Goal: Navigation & Orientation: Understand site structure

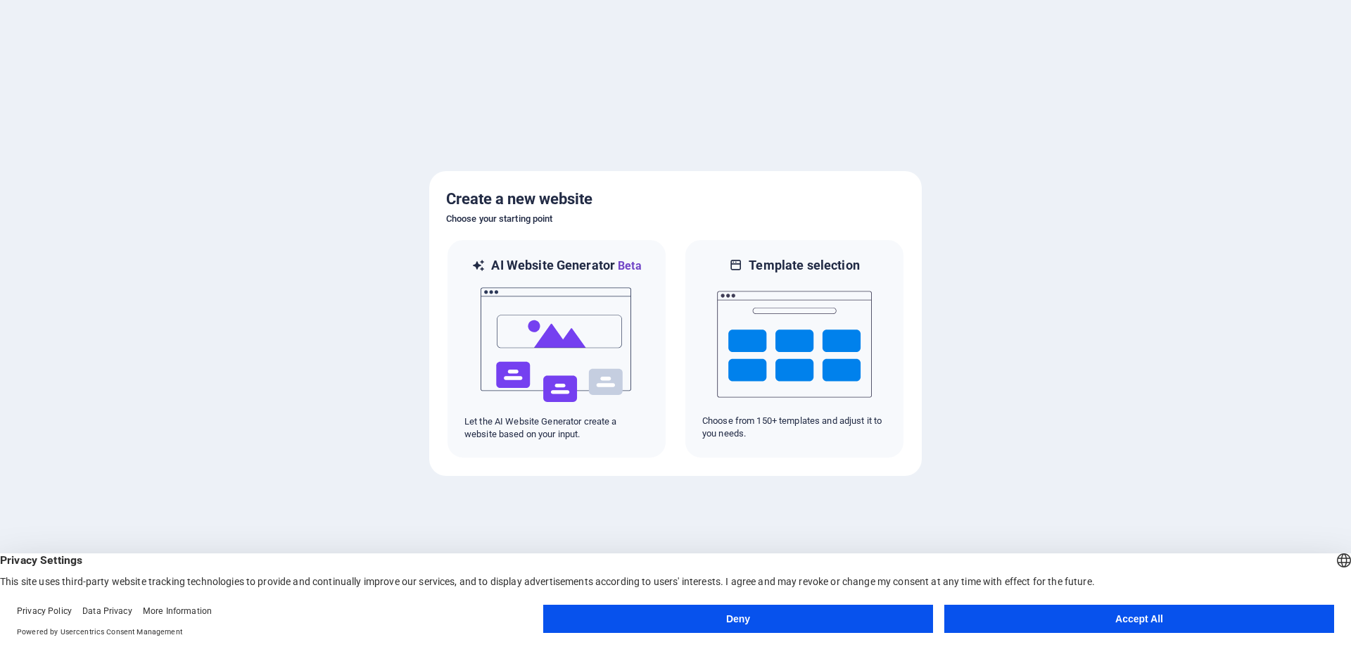
click at [1233, 614] on button "Accept All" at bounding box center [1139, 618] width 390 height 28
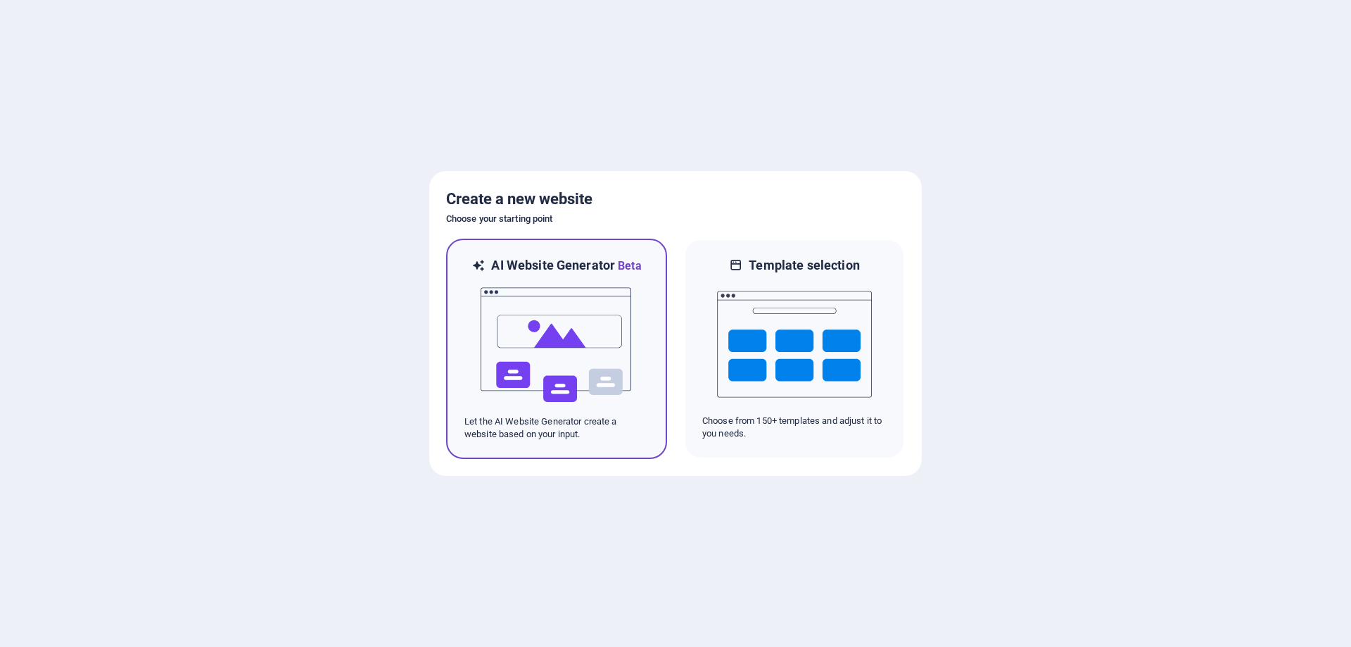
click at [569, 341] on img at bounding box center [556, 344] width 155 height 141
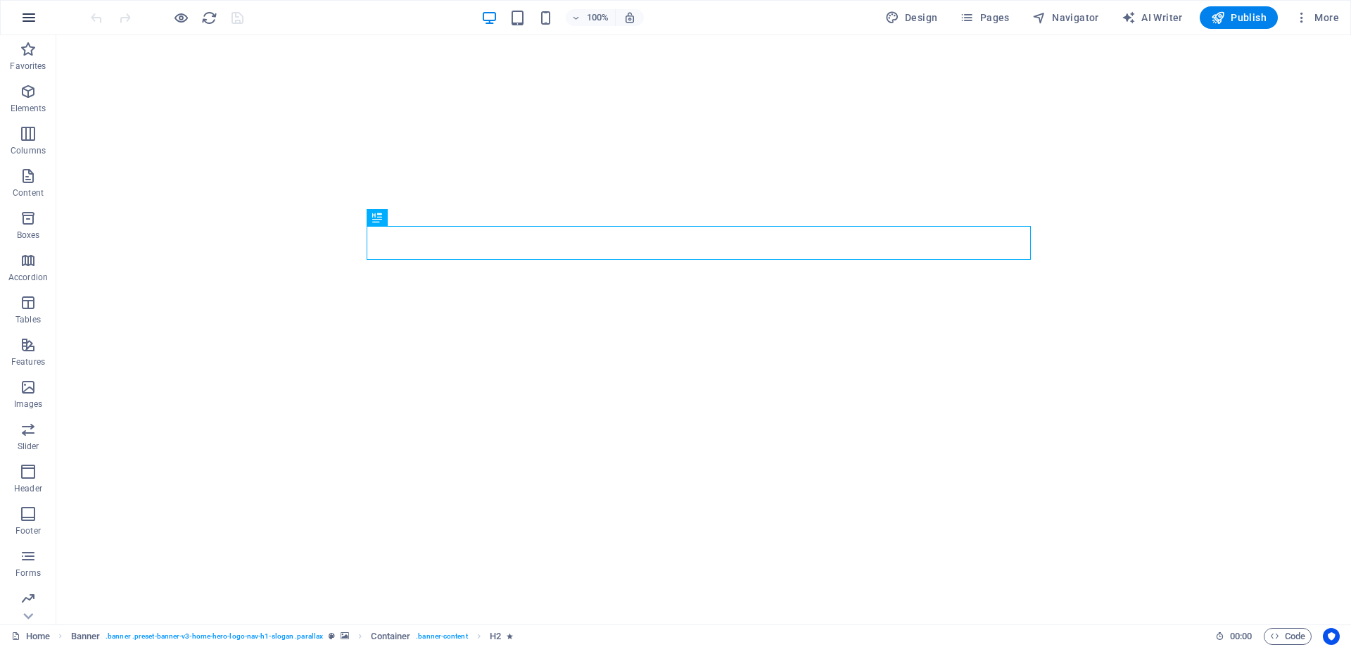
click at [22, 19] on icon "button" at bounding box center [28, 17] width 17 height 17
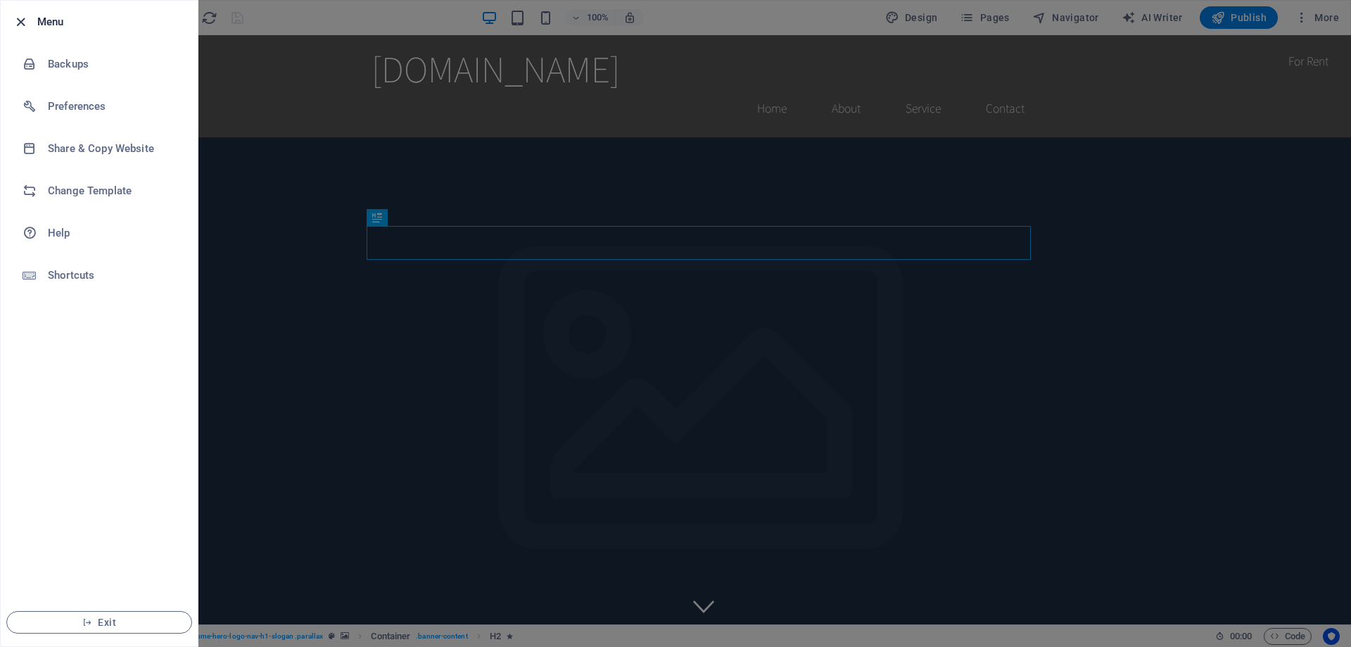
click at [25, 27] on icon "button" at bounding box center [21, 22] width 16 height 16
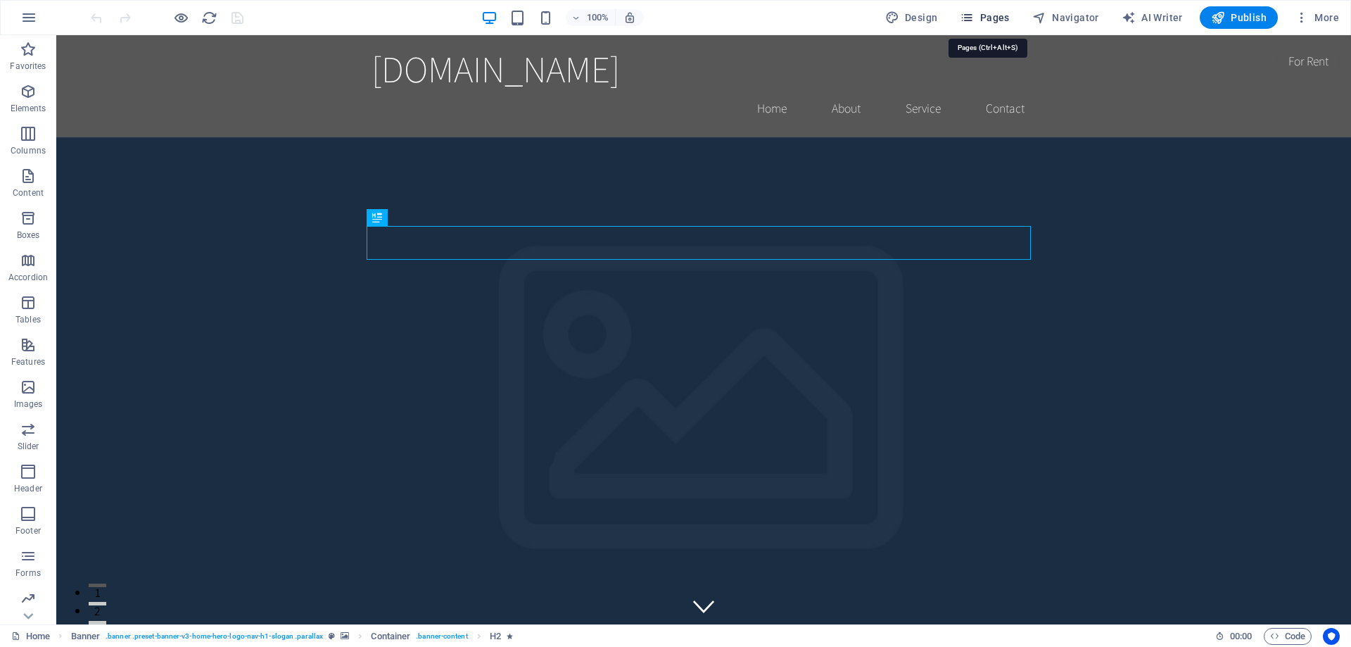
click at [998, 16] on span "Pages" at bounding box center [984, 18] width 49 height 14
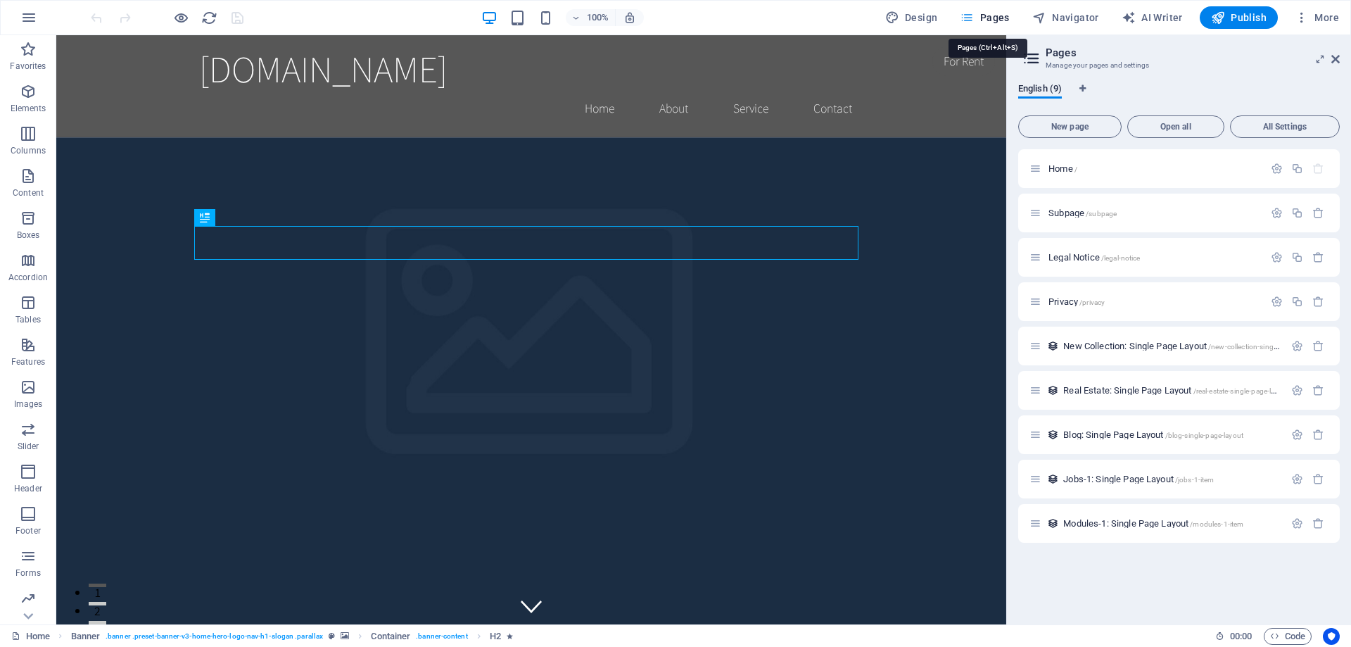
click at [998, 16] on span "Pages" at bounding box center [984, 18] width 49 height 14
click at [1160, 485] on div "Jobs-1: Single Page Layout /jobs-1-item" at bounding box center [1156, 479] width 255 height 16
click at [1029, 59] on icon at bounding box center [1031, 59] width 21 height 20
click at [1332, 58] on icon at bounding box center [1335, 58] width 8 height 11
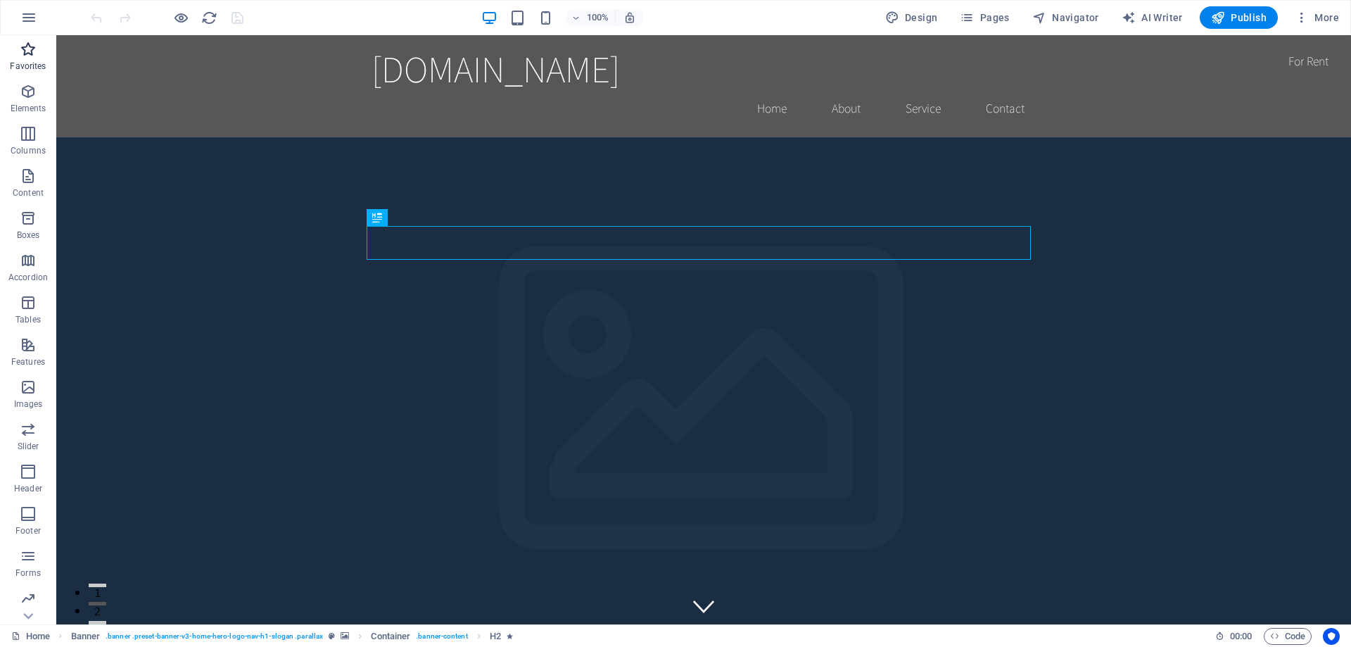
click at [33, 50] on icon "button" at bounding box center [28, 49] width 17 height 17
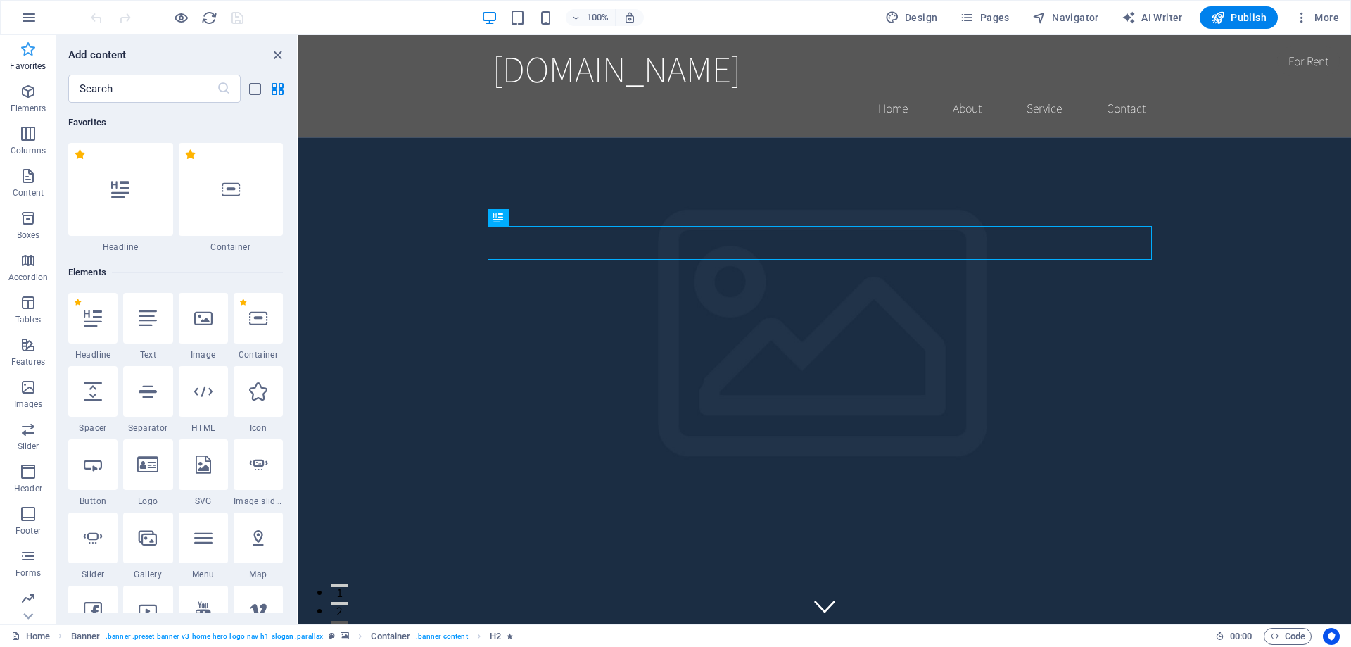
click at [27, 50] on icon "button" at bounding box center [28, 49] width 17 height 17
click at [29, 15] on icon "button" at bounding box center [28, 17] width 17 height 17
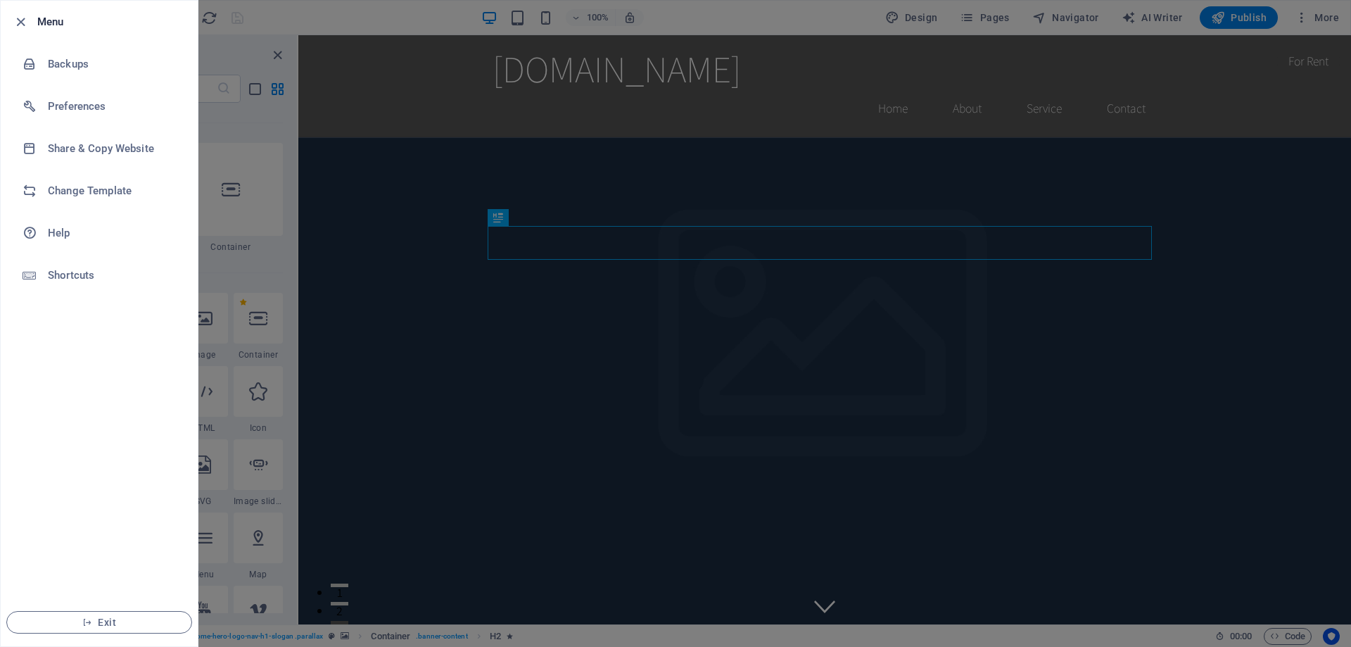
click at [18, 30] on li "Menu" at bounding box center [99, 22] width 197 height 42
click at [22, 26] on icon "button" at bounding box center [21, 22] width 16 height 16
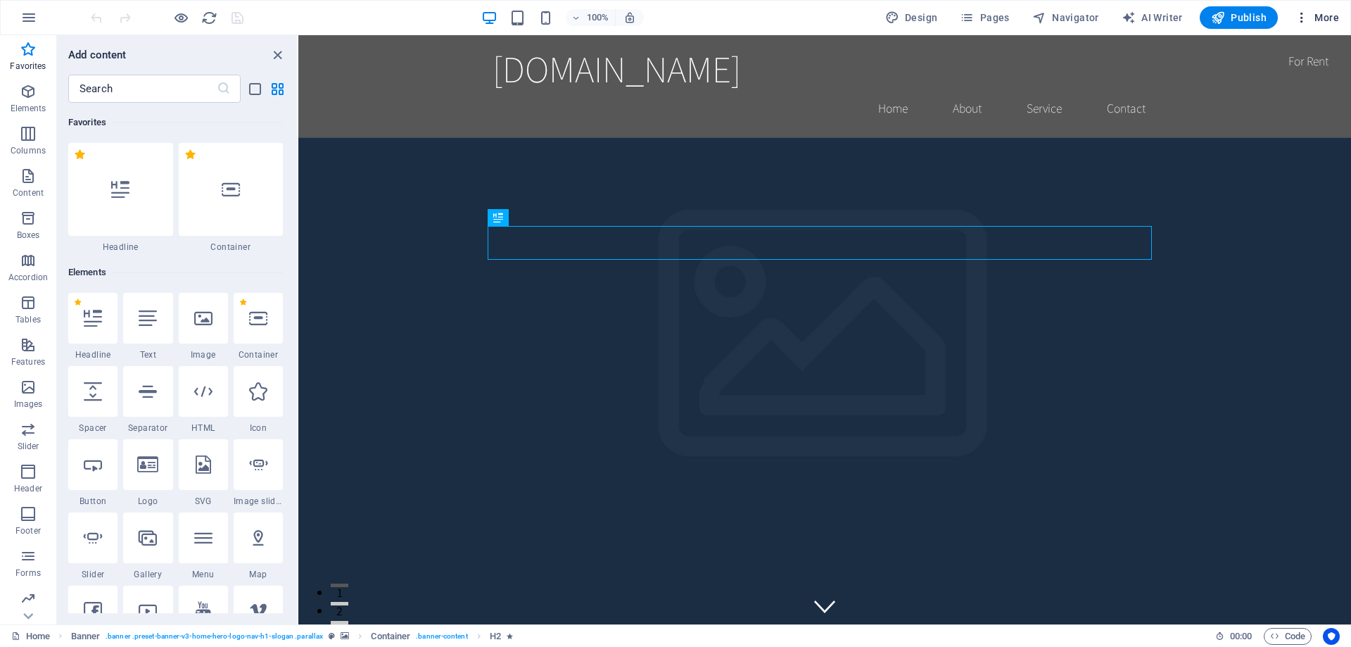
click at [1320, 21] on span "More" at bounding box center [1316, 18] width 44 height 14
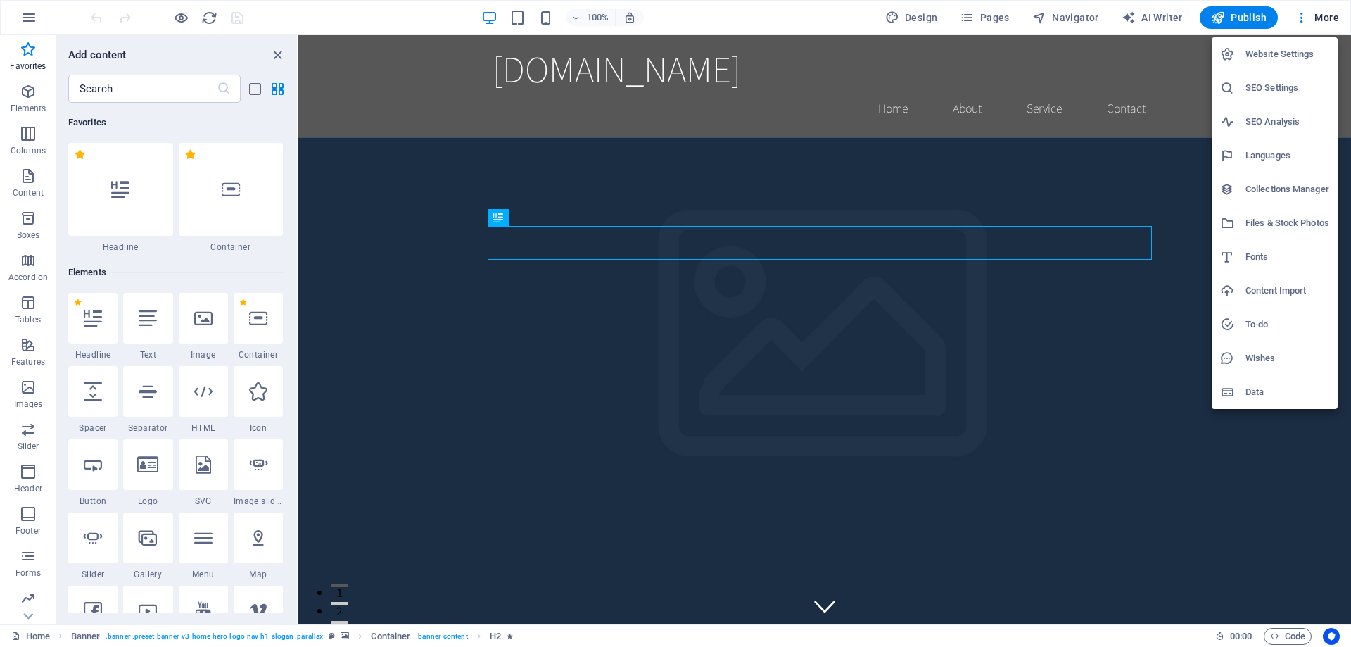
click at [1299, 18] on div at bounding box center [675, 323] width 1351 height 647
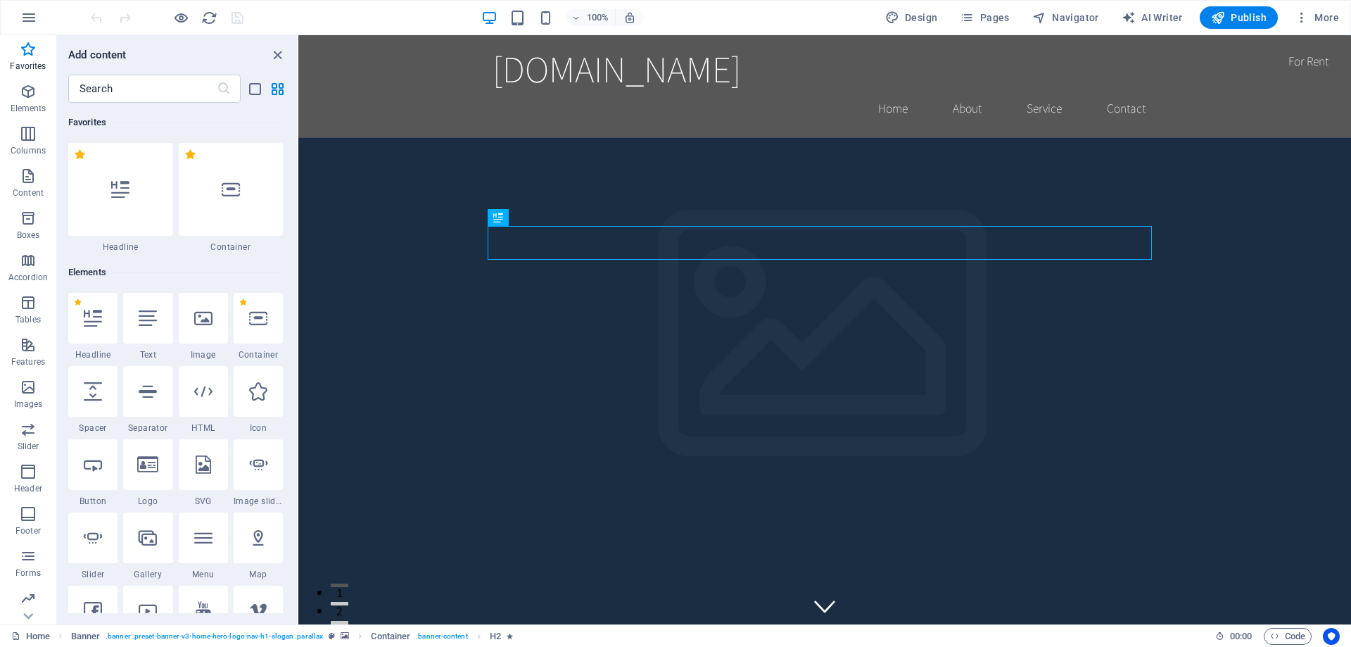
click at [1301, 18] on icon "button" at bounding box center [1301, 18] width 14 height 14
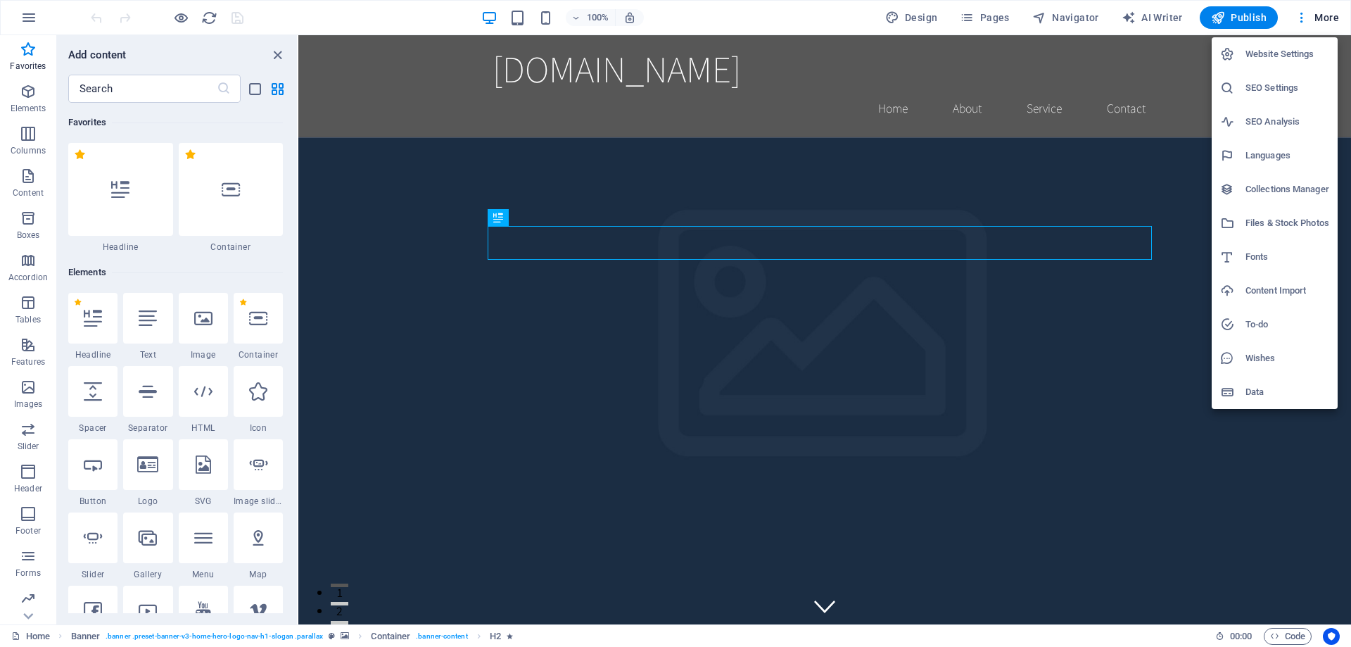
click at [714, 30] on div at bounding box center [675, 323] width 1351 height 647
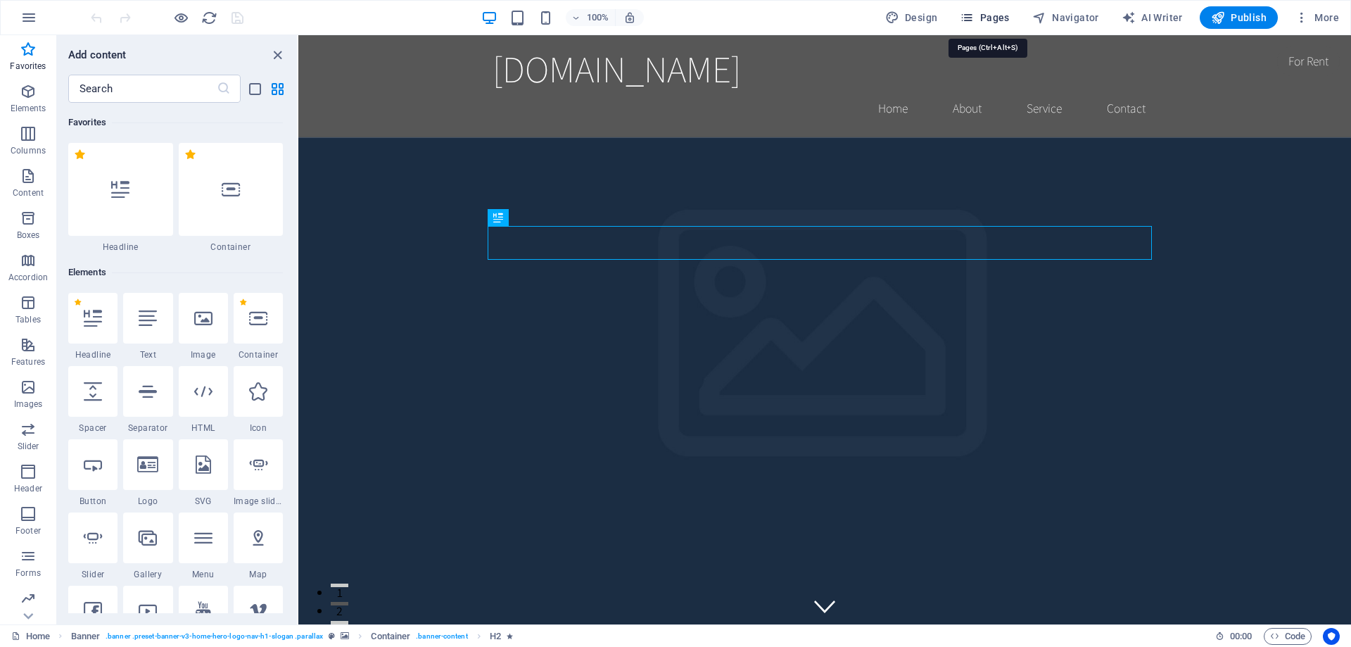
click at [972, 20] on icon "button" at bounding box center [967, 18] width 14 height 14
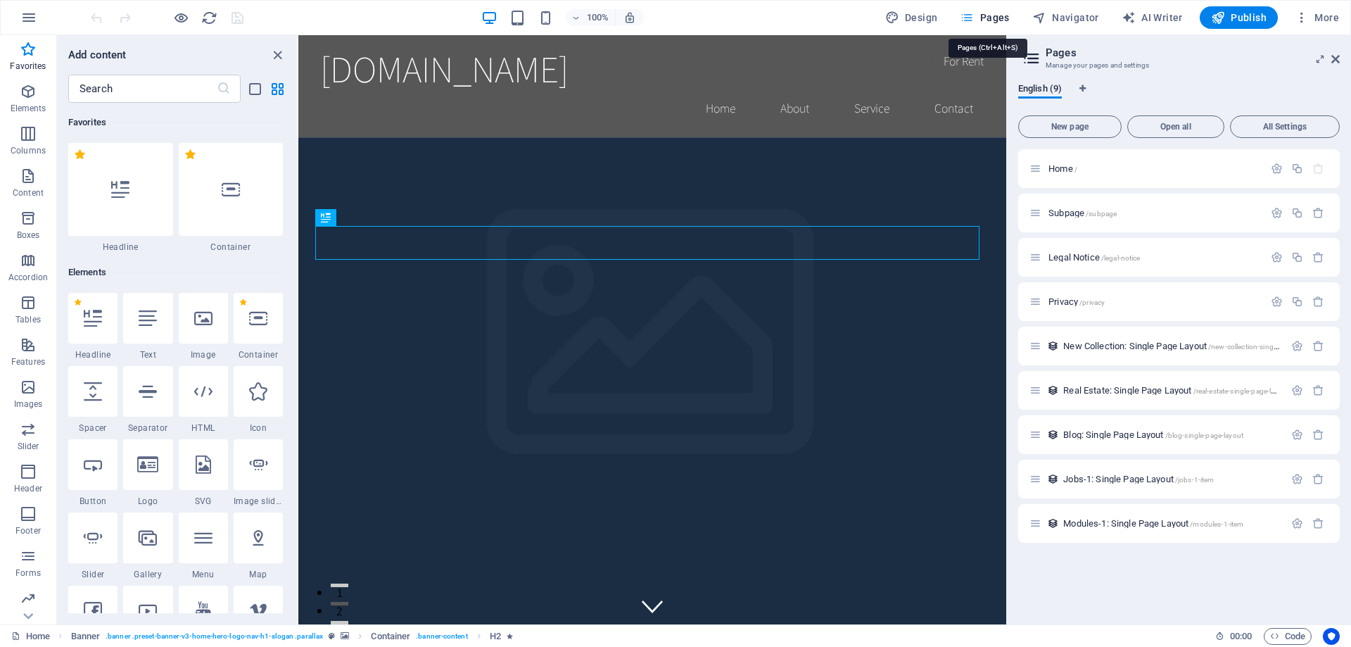
click at [974, 18] on icon "button" at bounding box center [967, 18] width 14 height 14
click at [269, 51] on icon "close panel" at bounding box center [277, 55] width 16 height 16
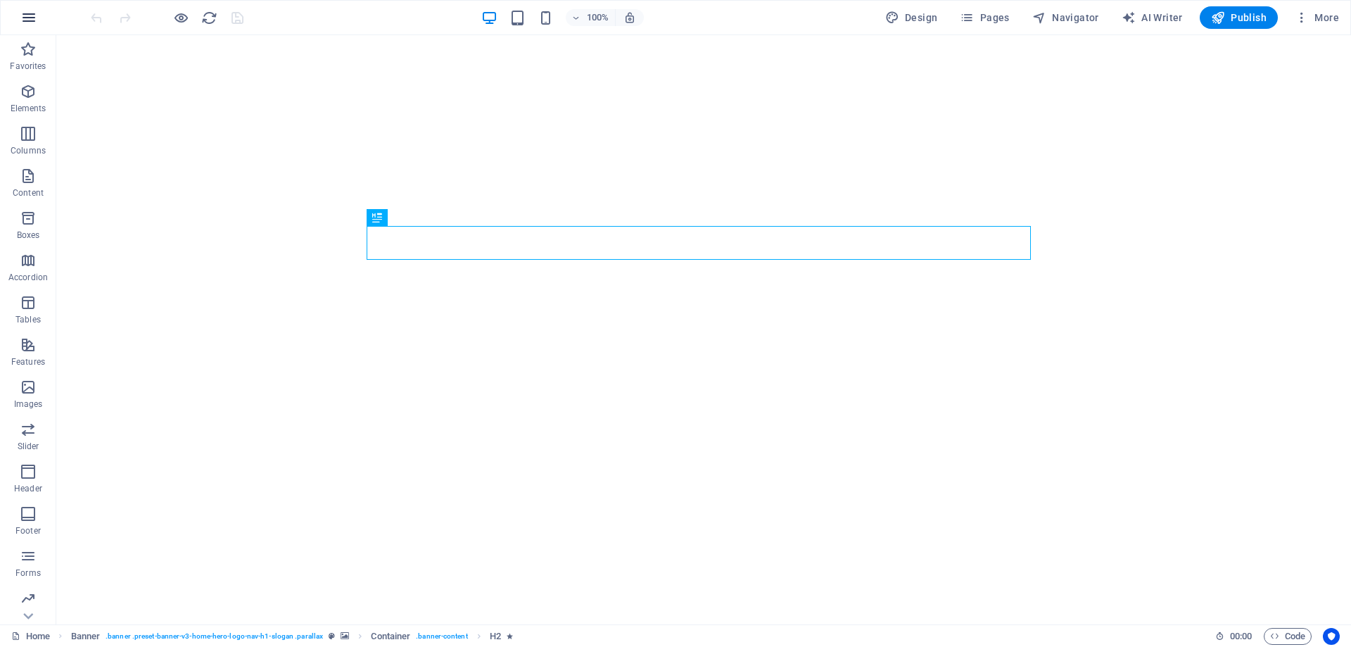
click at [32, 18] on icon "button" at bounding box center [28, 17] width 17 height 17
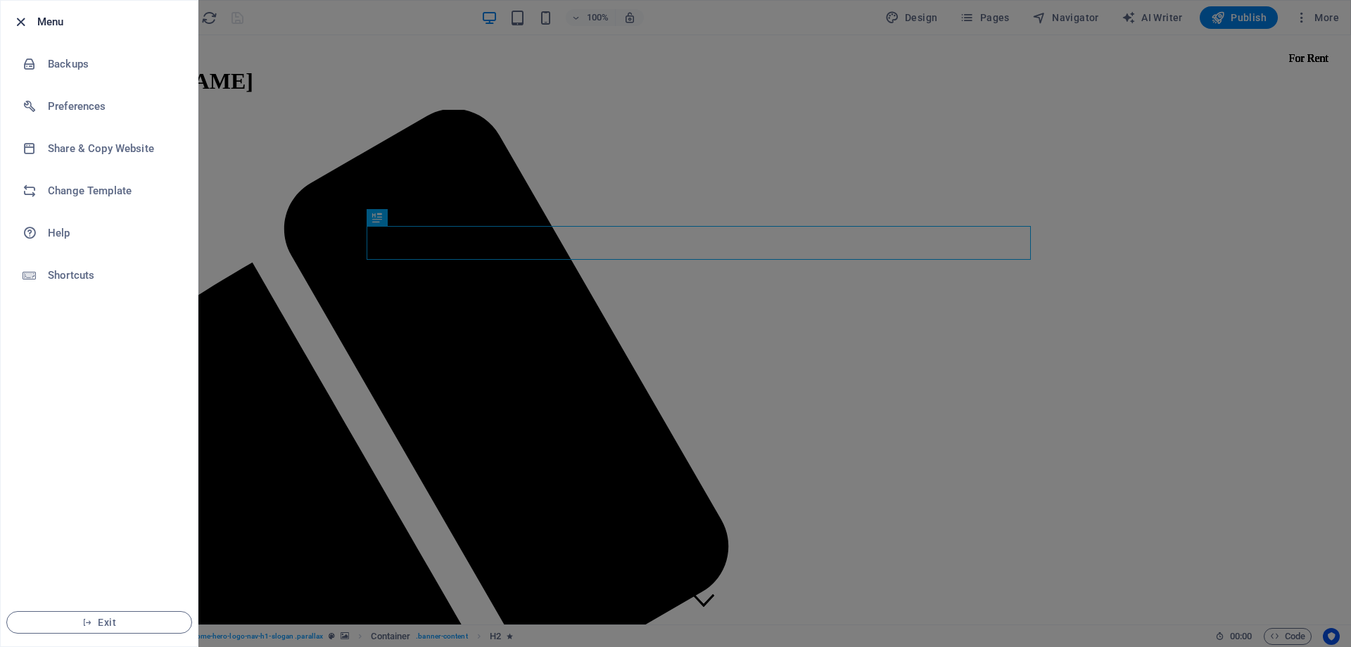
click at [18, 27] on icon "button" at bounding box center [21, 22] width 16 height 16
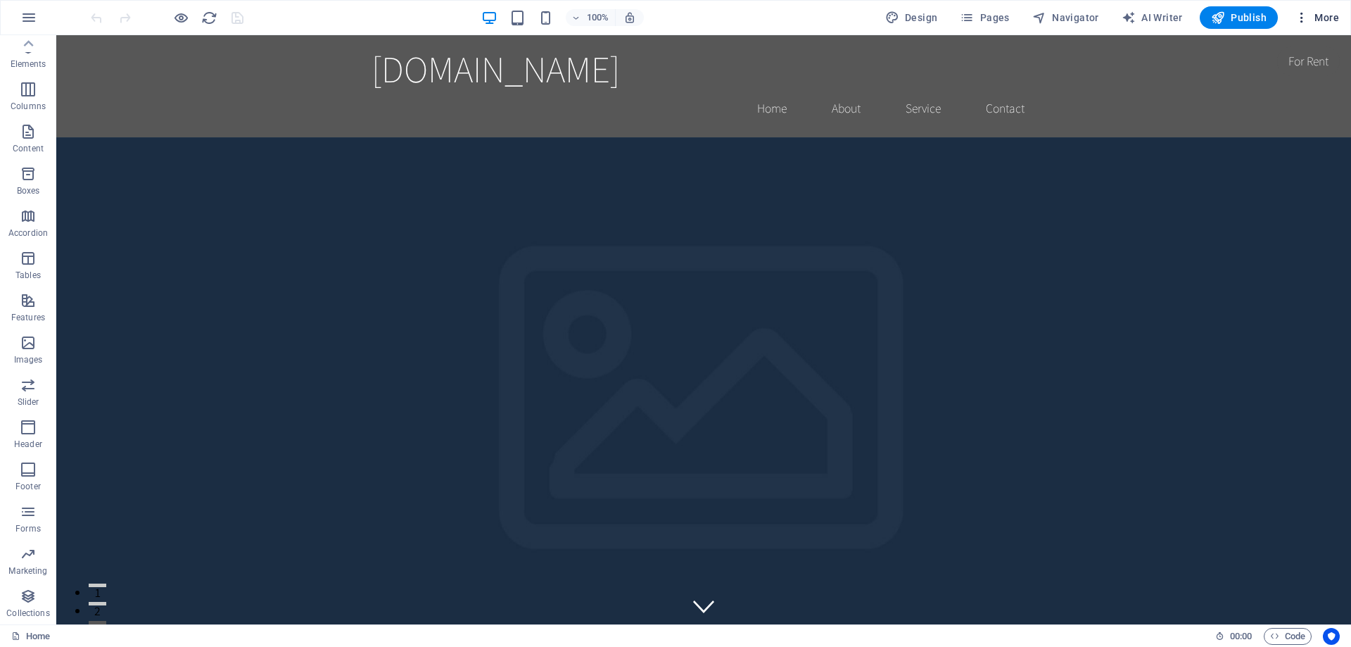
click at [1318, 17] on span "More" at bounding box center [1316, 18] width 44 height 14
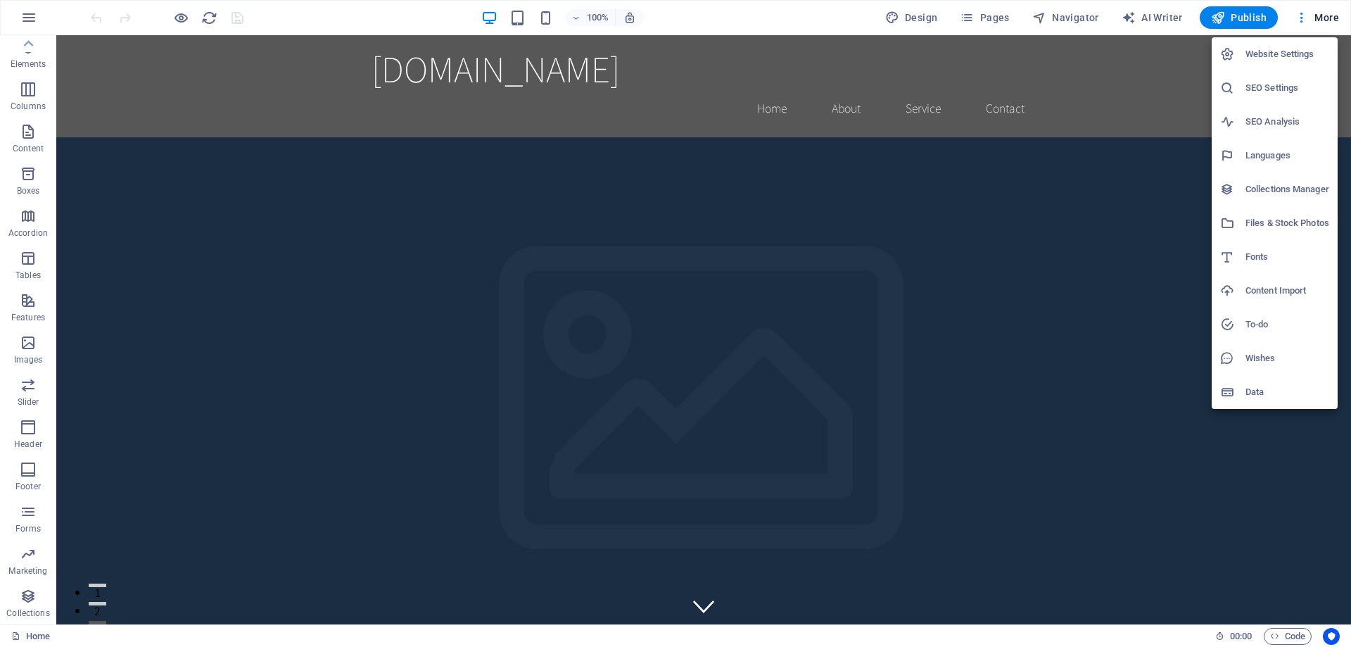
click at [1266, 59] on h6 "Website Settings" at bounding box center [1287, 54] width 84 height 17
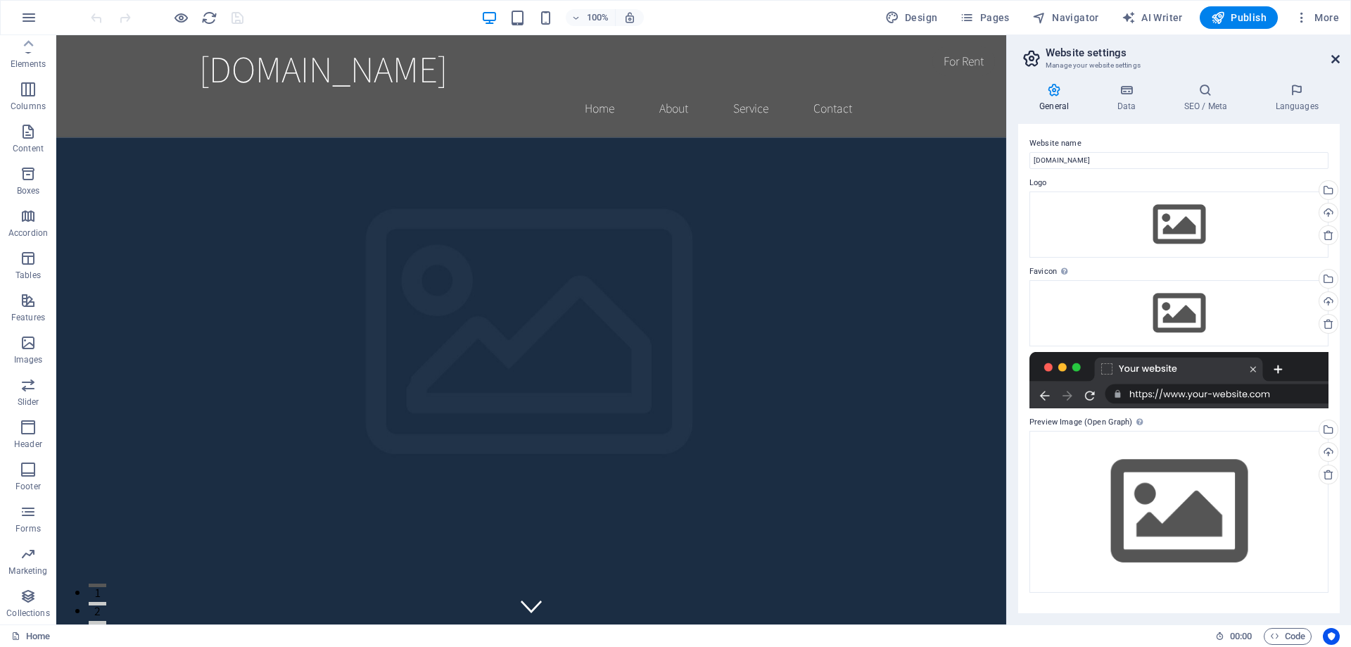
drag, startPoint x: 1333, startPoint y: 60, endPoint x: 1263, endPoint y: 11, distance: 85.3
click at [1333, 60] on icon at bounding box center [1335, 58] width 8 height 11
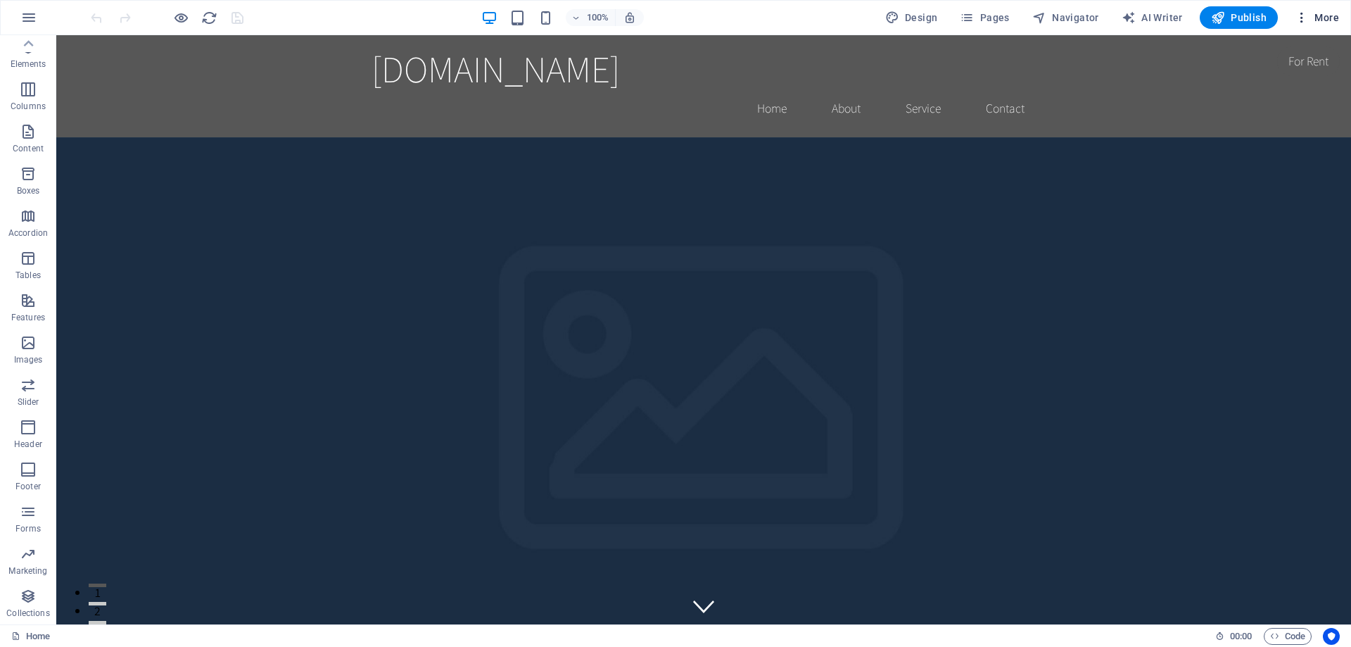
click at [1303, 16] on icon "button" at bounding box center [1301, 18] width 14 height 14
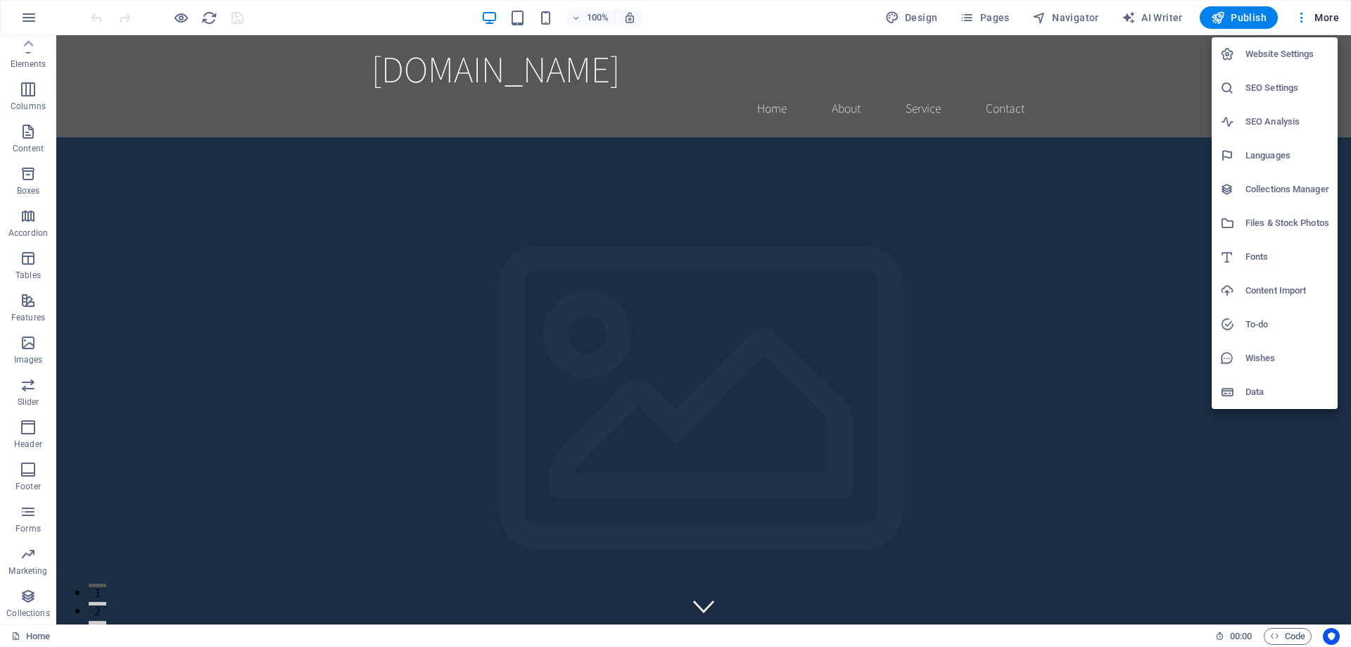
click at [1250, 390] on h6 "Data" at bounding box center [1287, 391] width 84 height 17
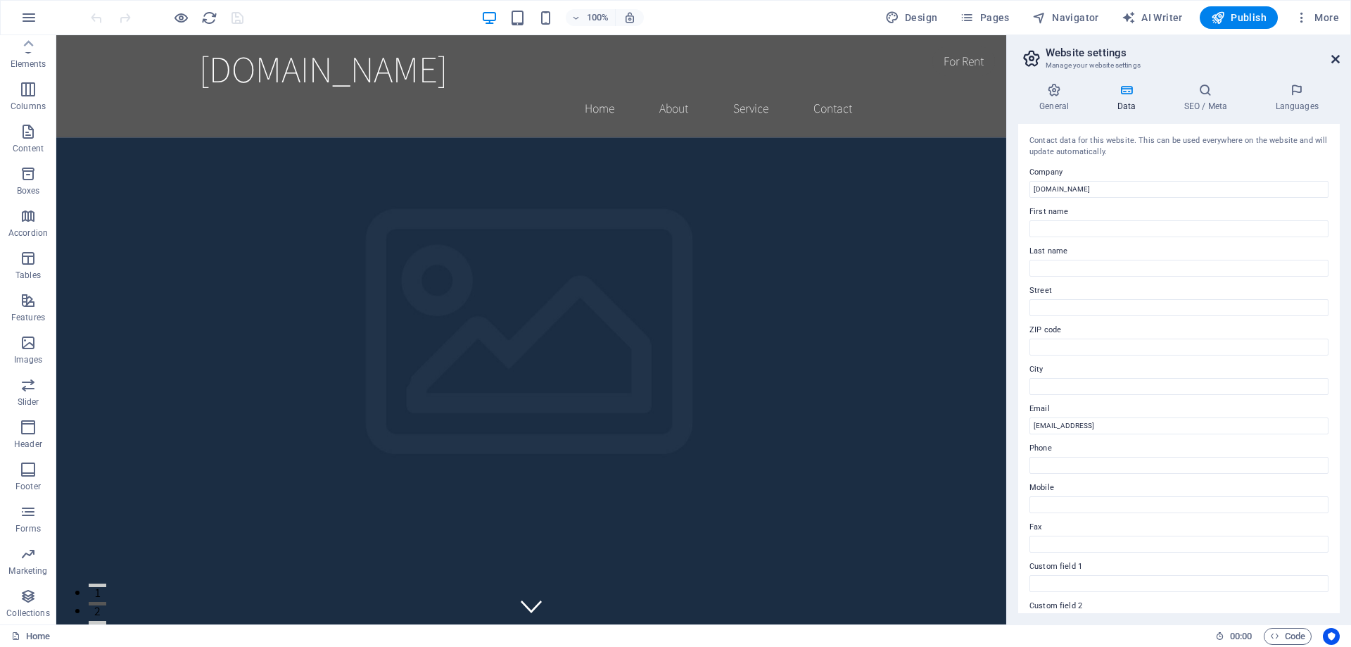
drag, startPoint x: 1335, startPoint y: 64, endPoint x: 1254, endPoint y: 6, distance: 99.9
click at [1335, 64] on icon at bounding box center [1335, 58] width 8 height 11
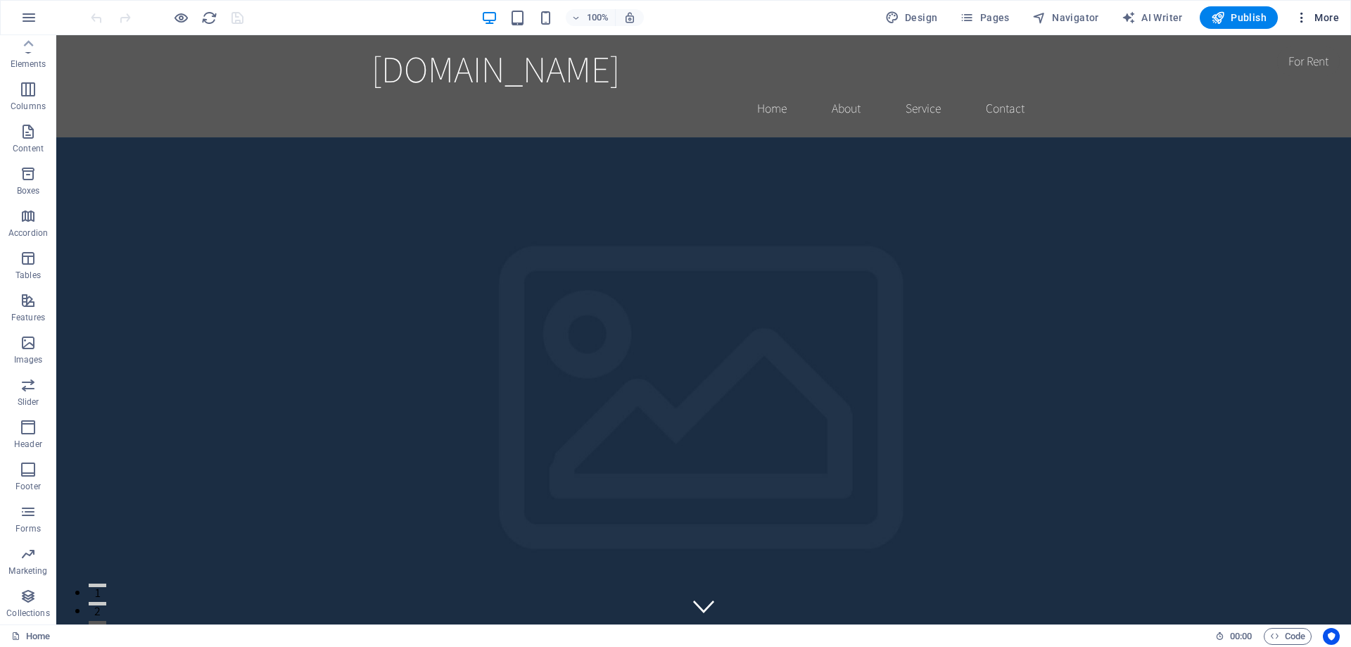
click at [1312, 17] on span "More" at bounding box center [1316, 18] width 44 height 14
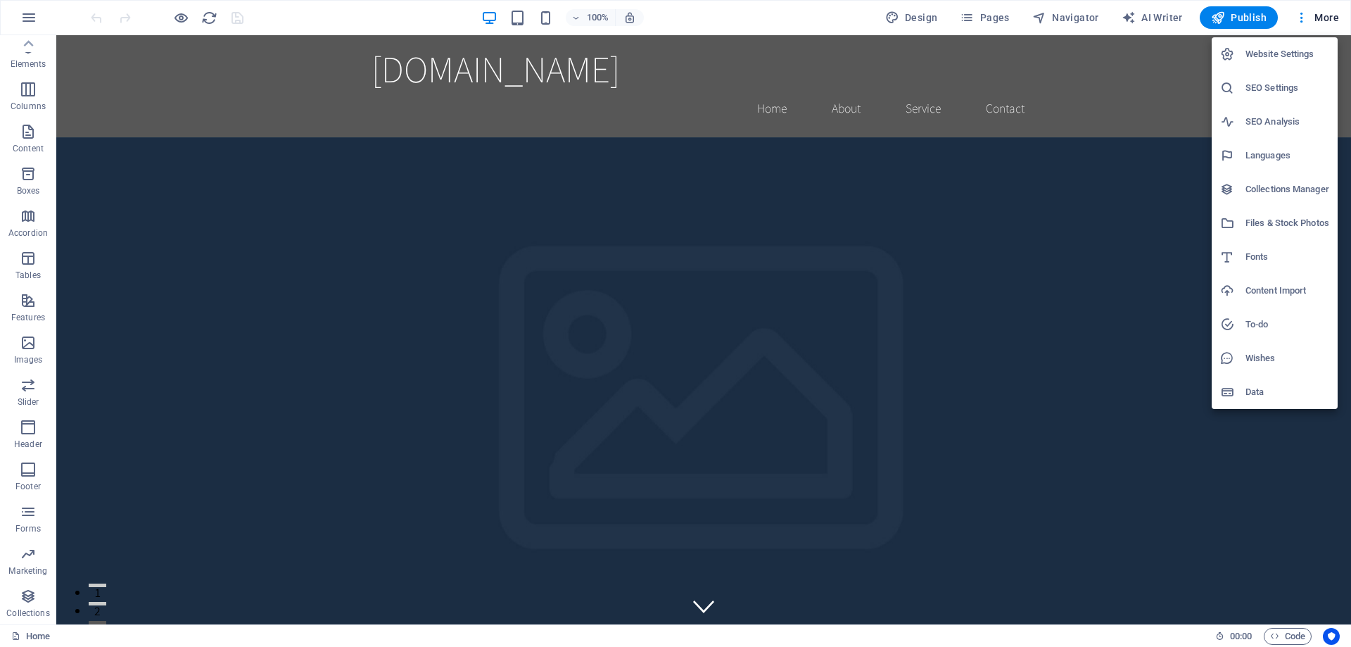
click at [29, 20] on div at bounding box center [675, 323] width 1351 height 647
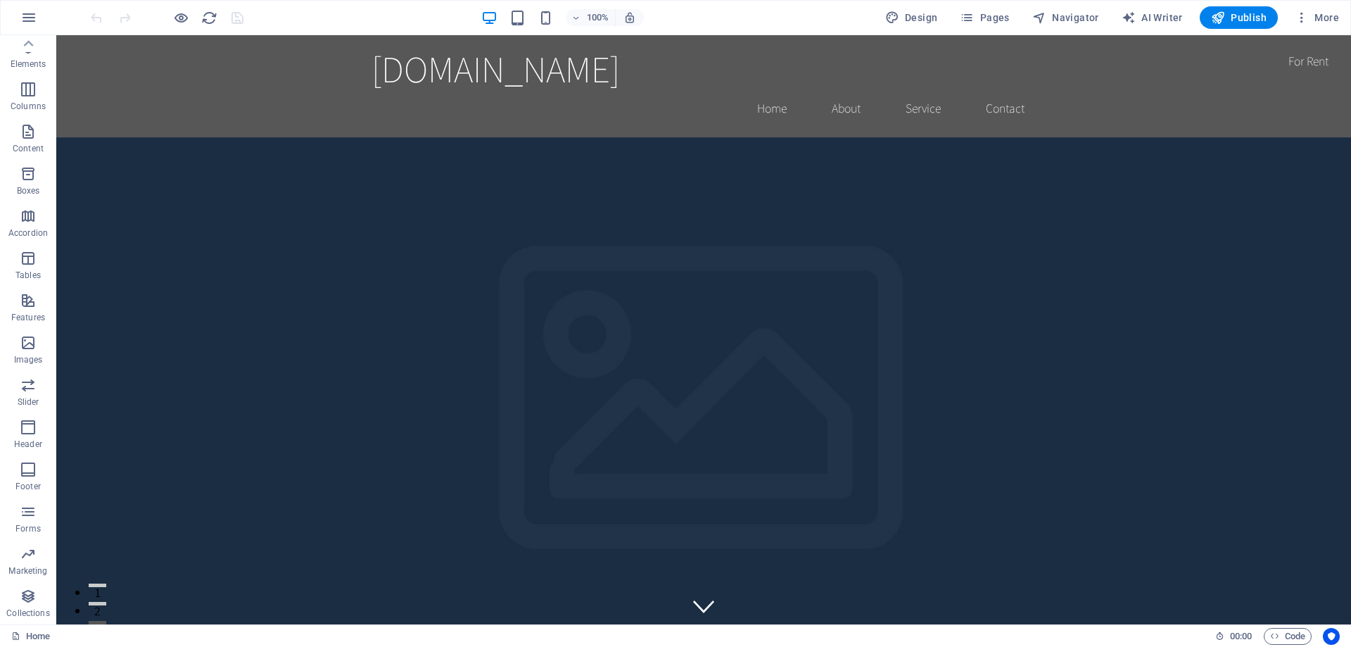
click at [24, 20] on icon "button" at bounding box center [28, 17] width 17 height 17
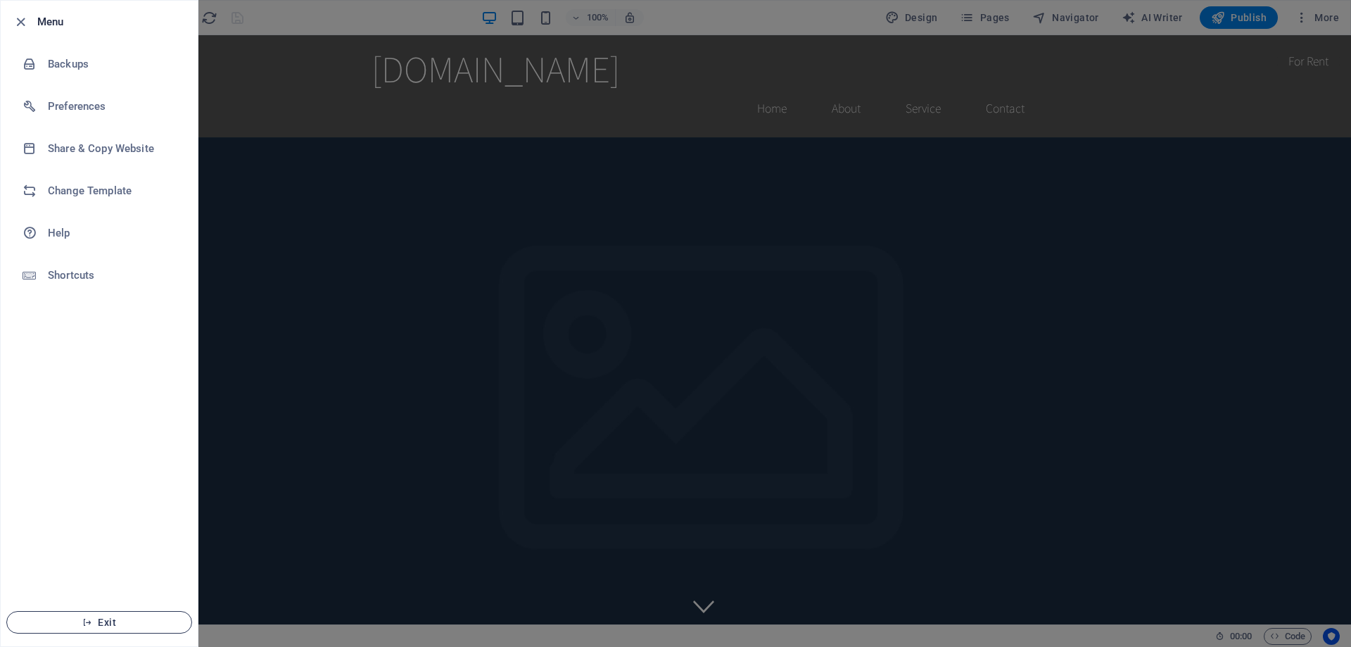
click at [106, 626] on span "Exit" at bounding box center [99, 621] width 162 height 11
